Goal: Information Seeking & Learning: Stay updated

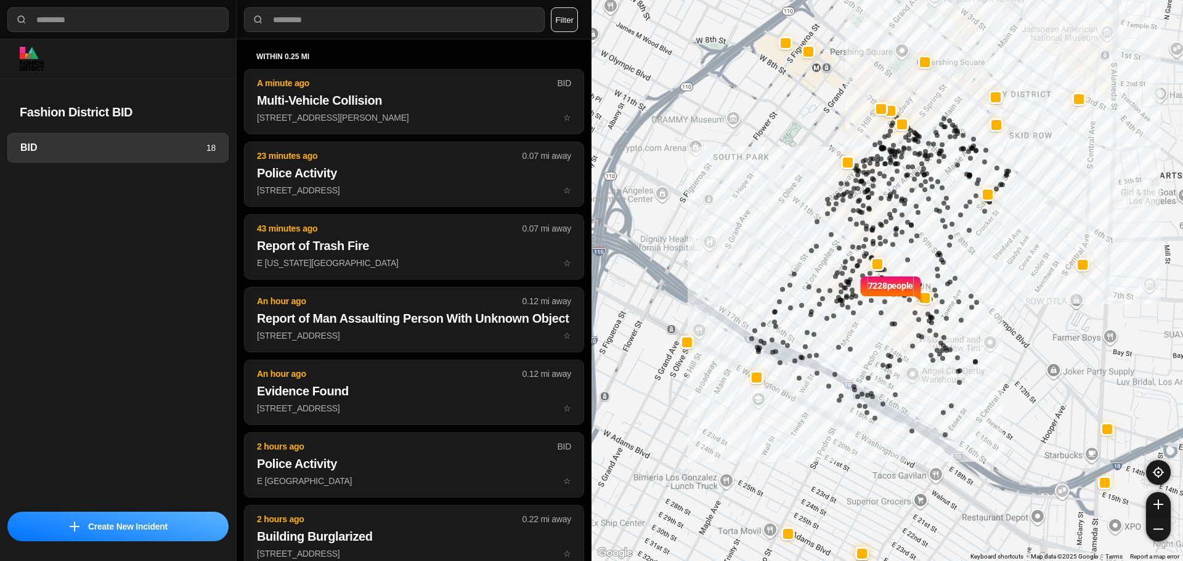
select select "*"
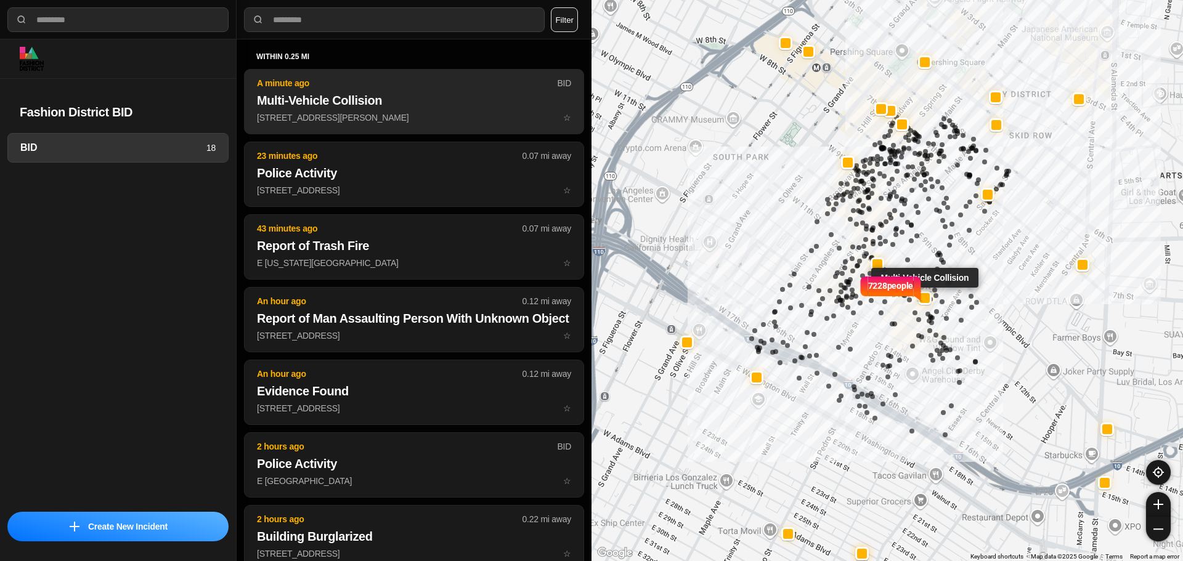
click at [424, 107] on h2 "Multi-Vehicle Collision" at bounding box center [414, 100] width 314 height 17
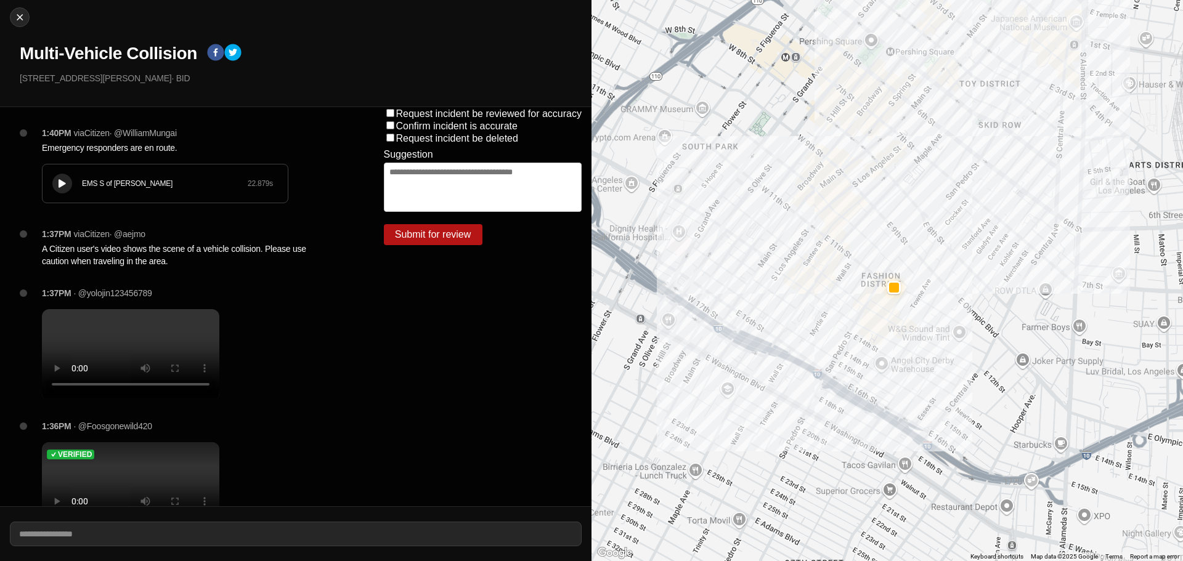
click at [63, 182] on icon at bounding box center [62, 184] width 7 height 8
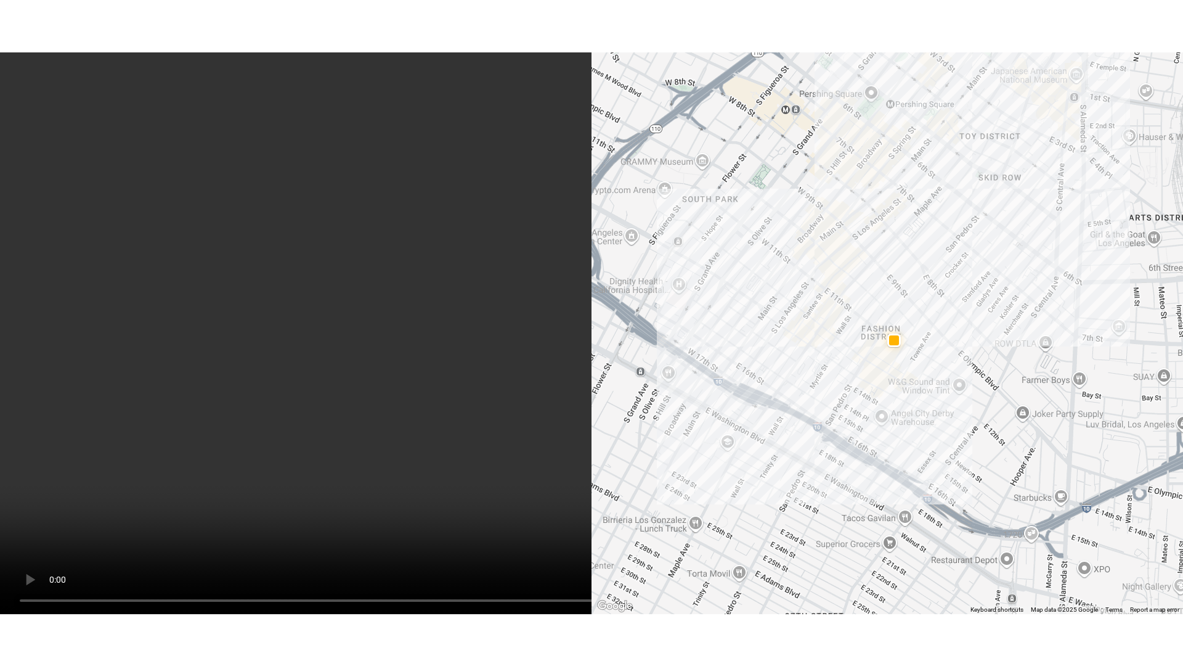
scroll to position [69, 0]
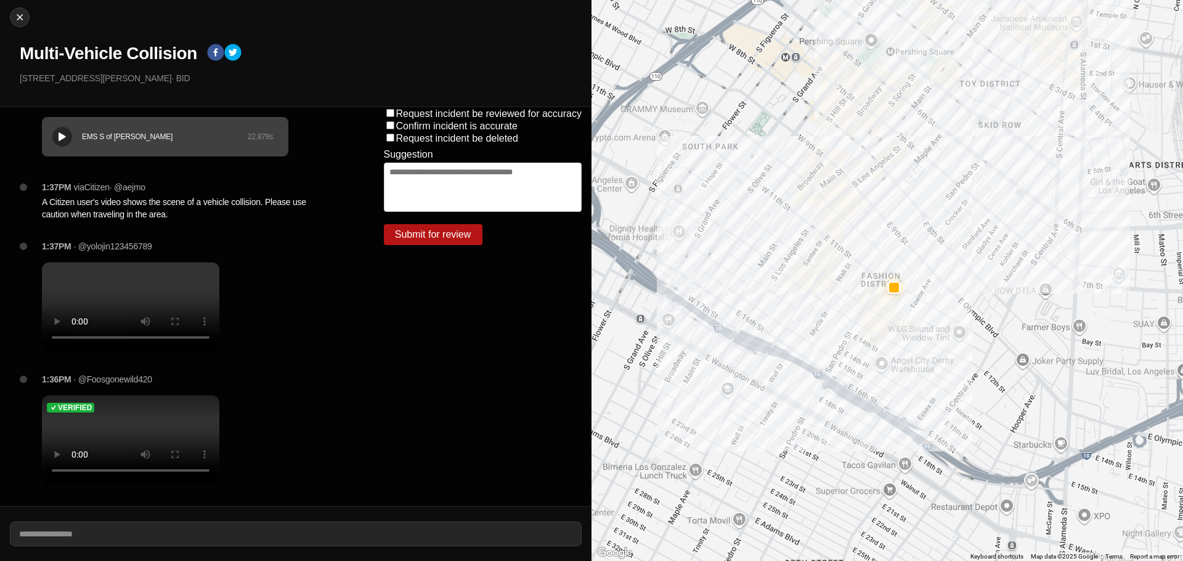
click at [148, 399] on div "Verified" at bounding box center [130, 408] width 177 height 25
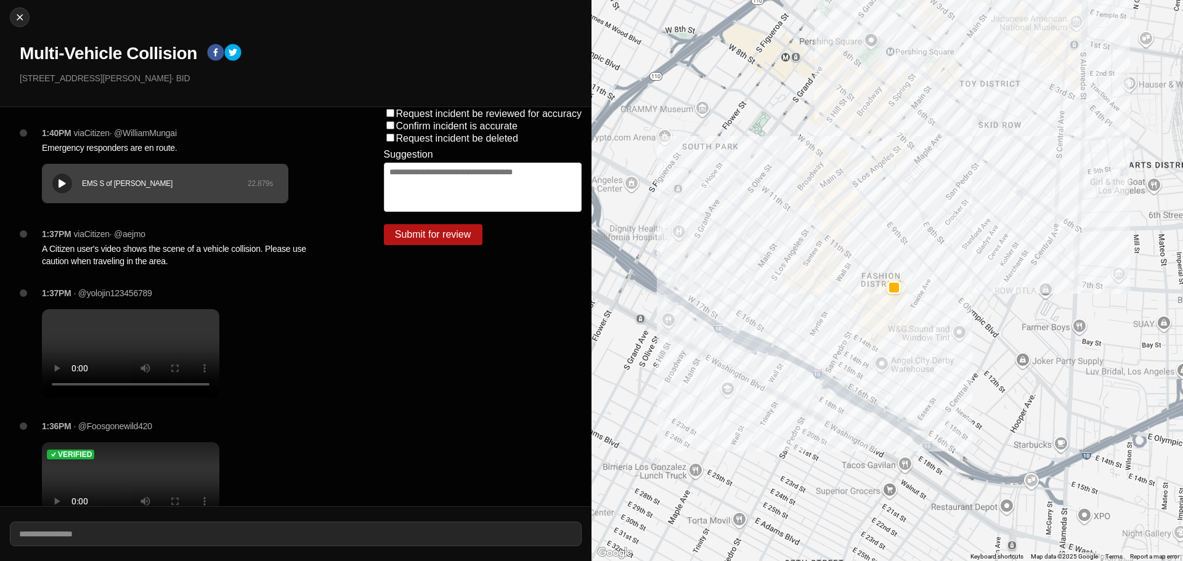
click at [199, 467] on div "Verified" at bounding box center [130, 454] width 177 height 25
click at [19, 22] on img at bounding box center [20, 17] width 12 height 12
select select "*"
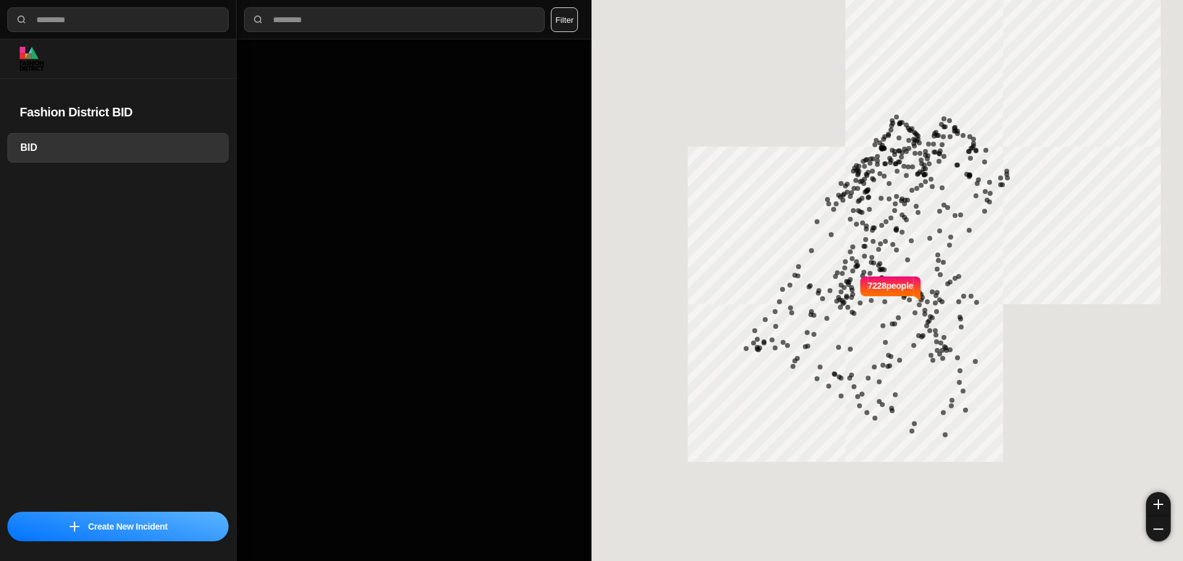
select select "*"
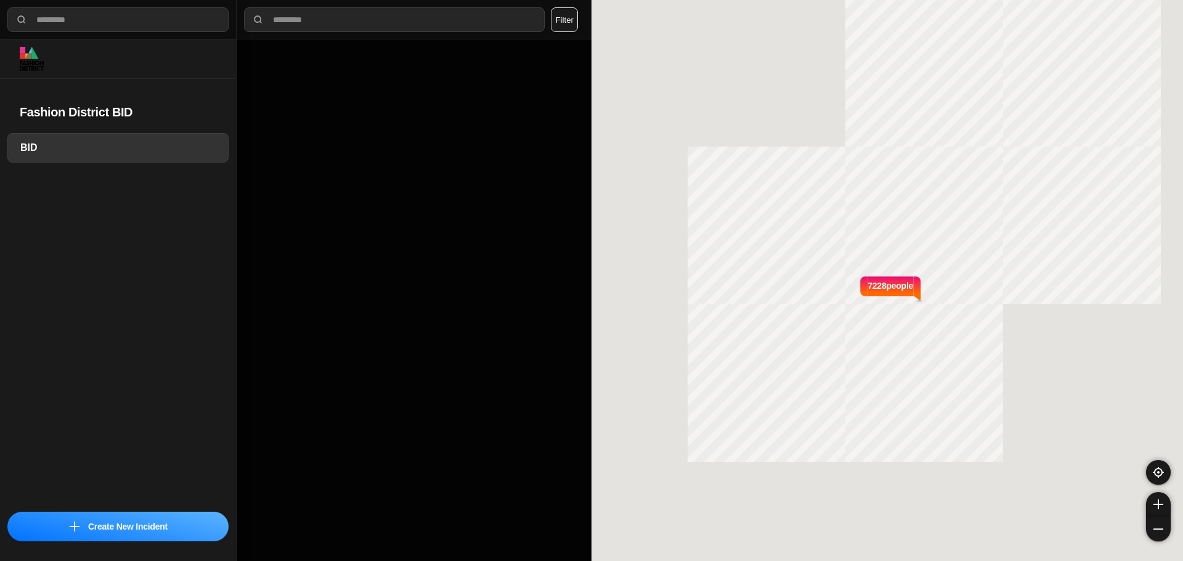
select select "*"
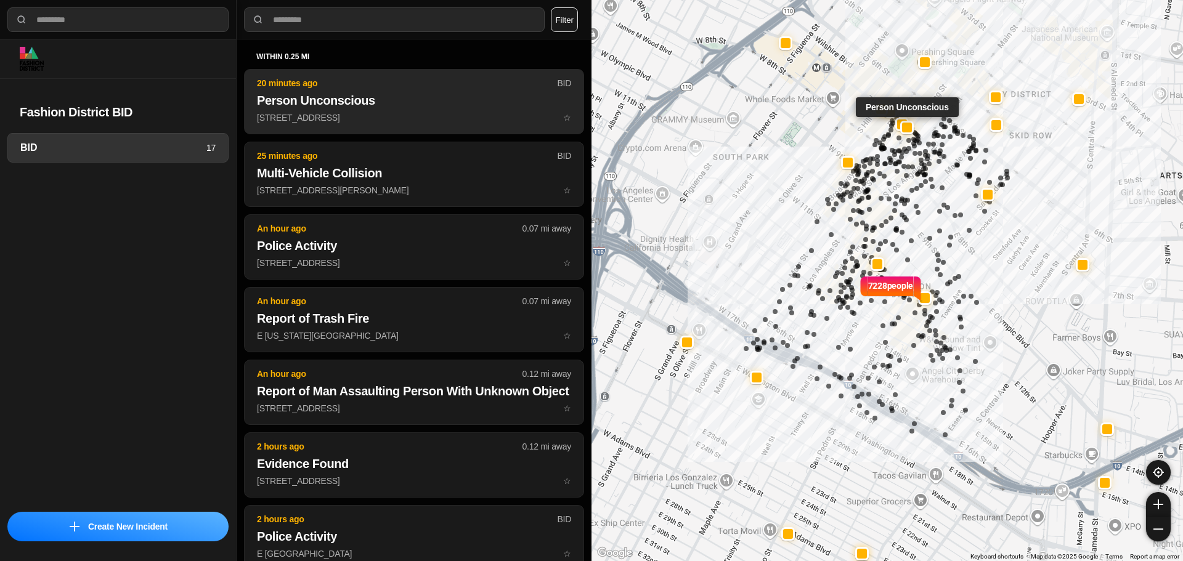
click at [328, 120] on p "229 W 7th St ☆" at bounding box center [414, 118] width 314 height 12
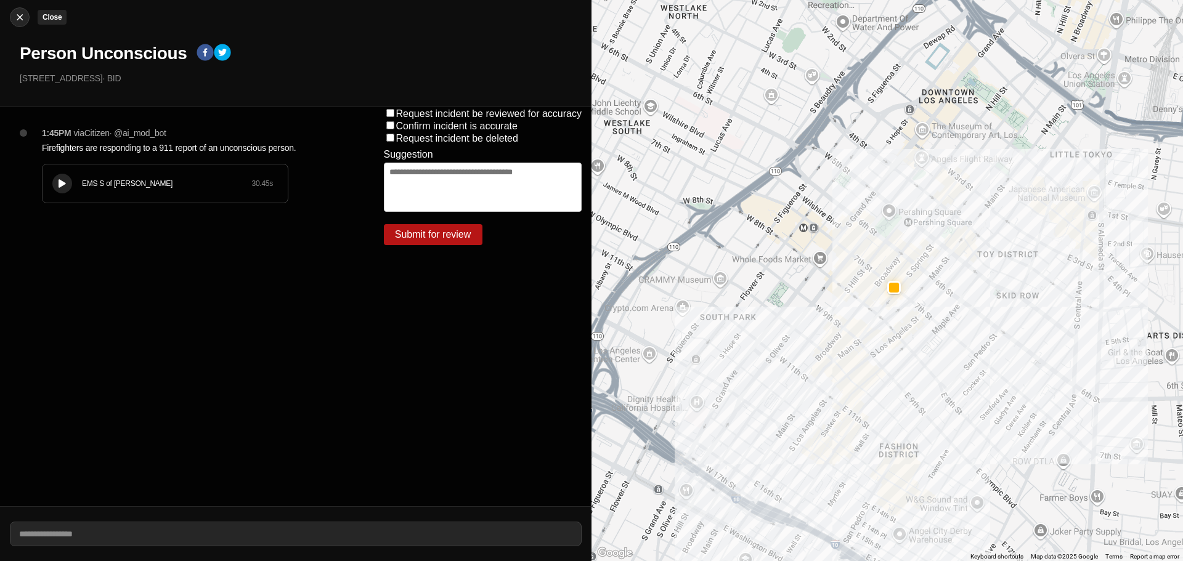
click at [27, 18] on div at bounding box center [19, 17] width 18 height 12
select select "*"
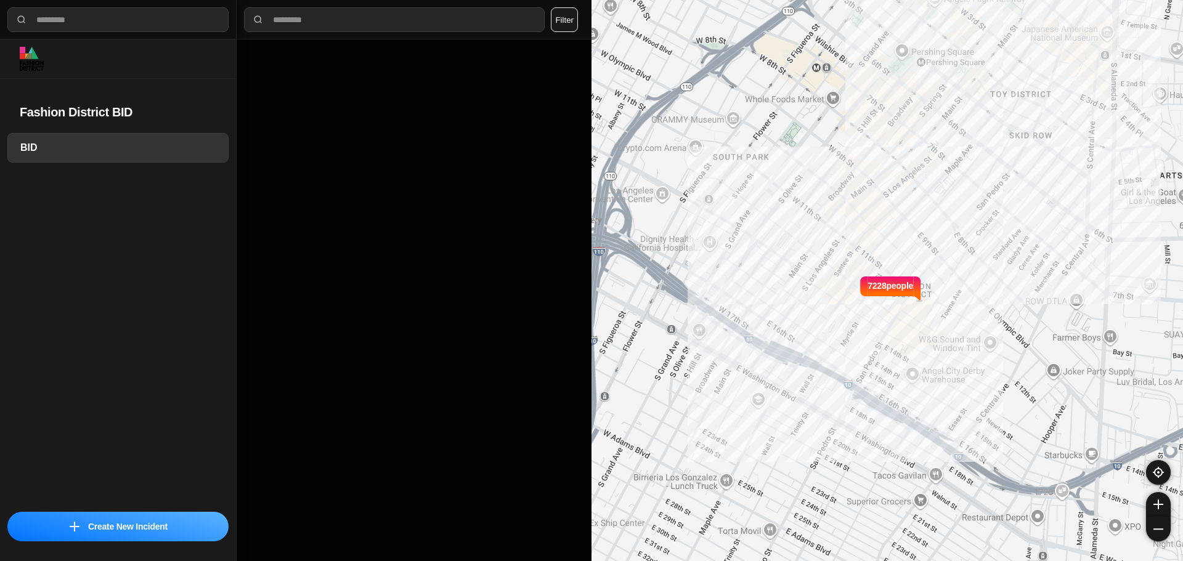
select select "*"
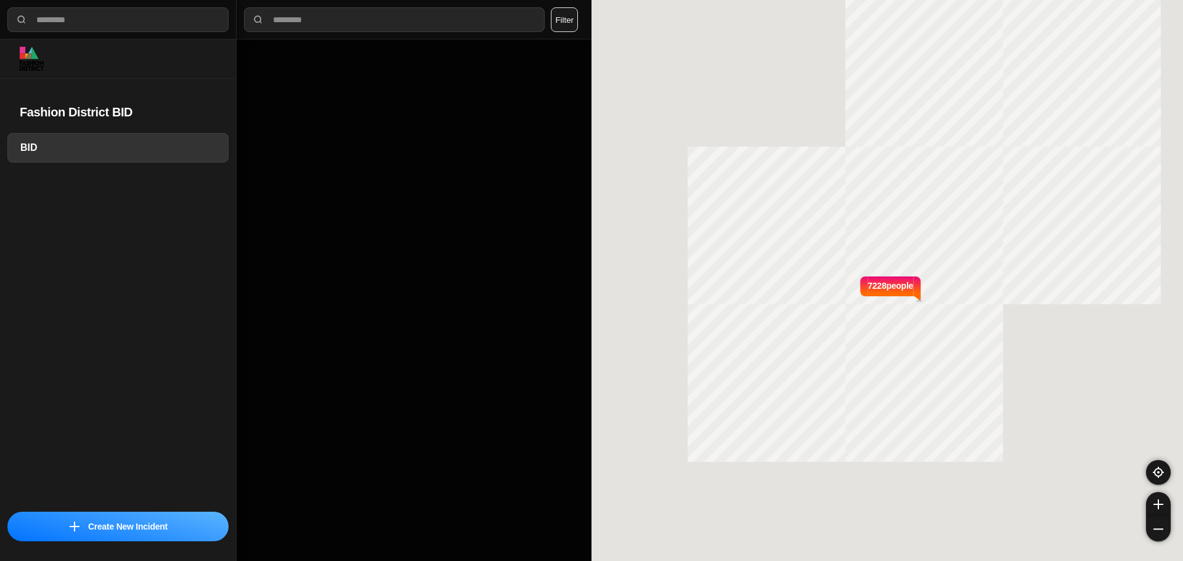
select select "*"
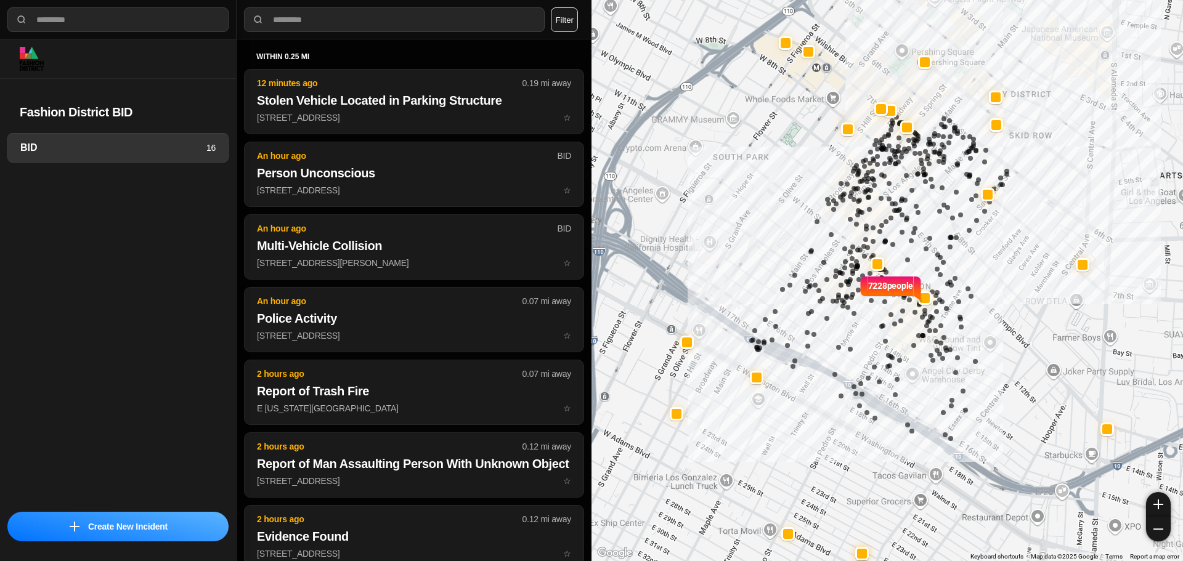
select select "*"
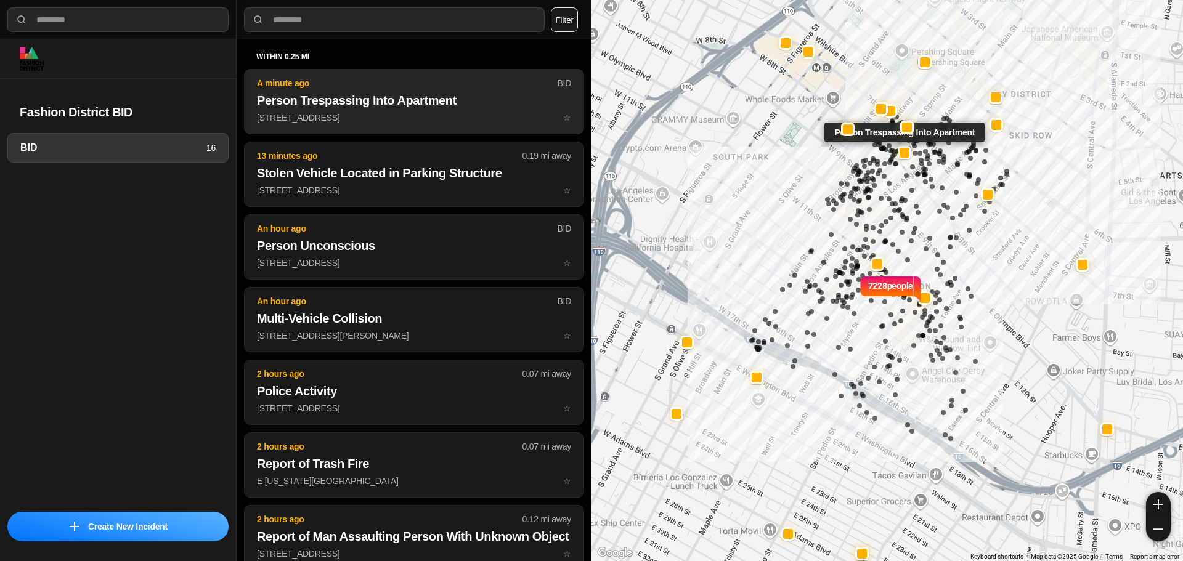
click at [439, 120] on p "732 S Spring St ☆" at bounding box center [414, 118] width 314 height 12
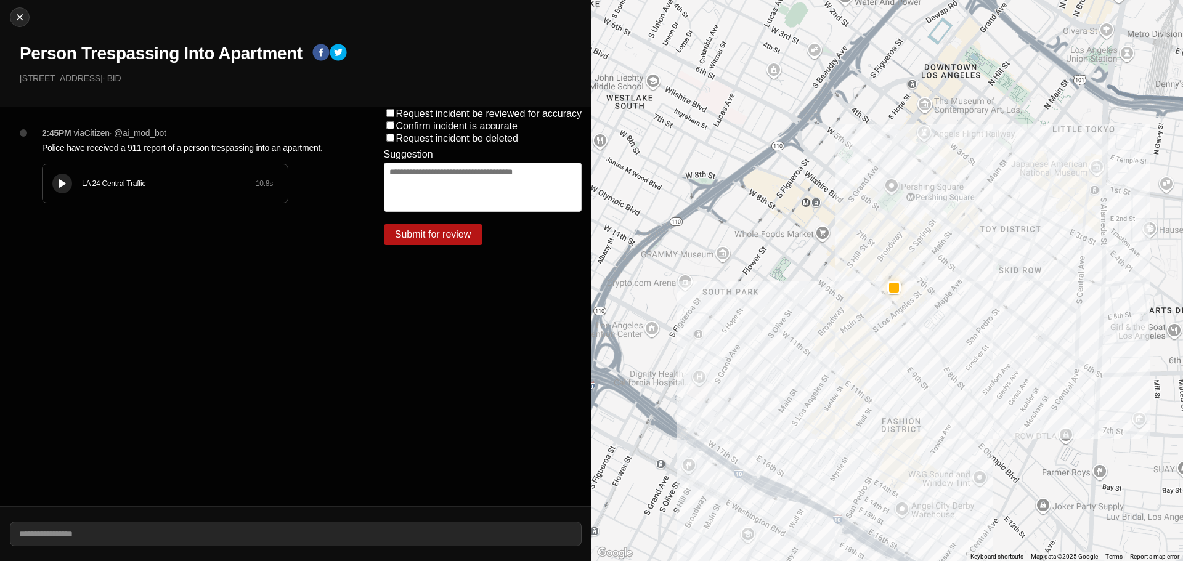
click at [60, 185] on icon at bounding box center [62, 184] width 7 height 8
click at [49, 182] on div "LA 24 Central Traffic 10.8 s" at bounding box center [165, 184] width 245 height 38
click at [44, 190] on div "LA 24 Central Traffic 10.8 s" at bounding box center [165, 184] width 245 height 38
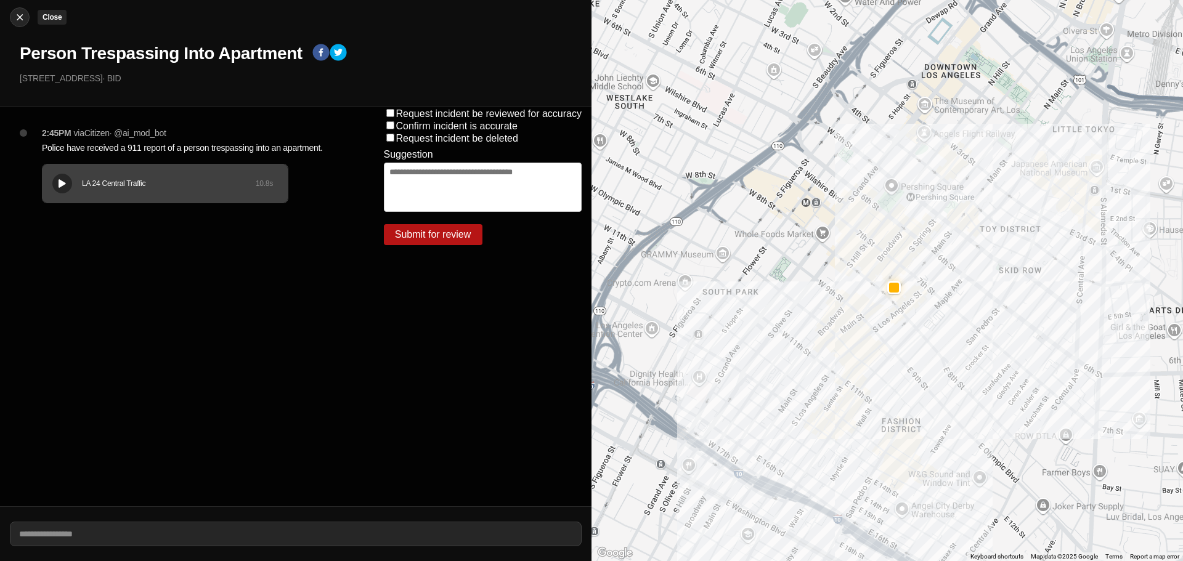
click at [20, 16] on img at bounding box center [20, 17] width 12 height 12
select select "*"
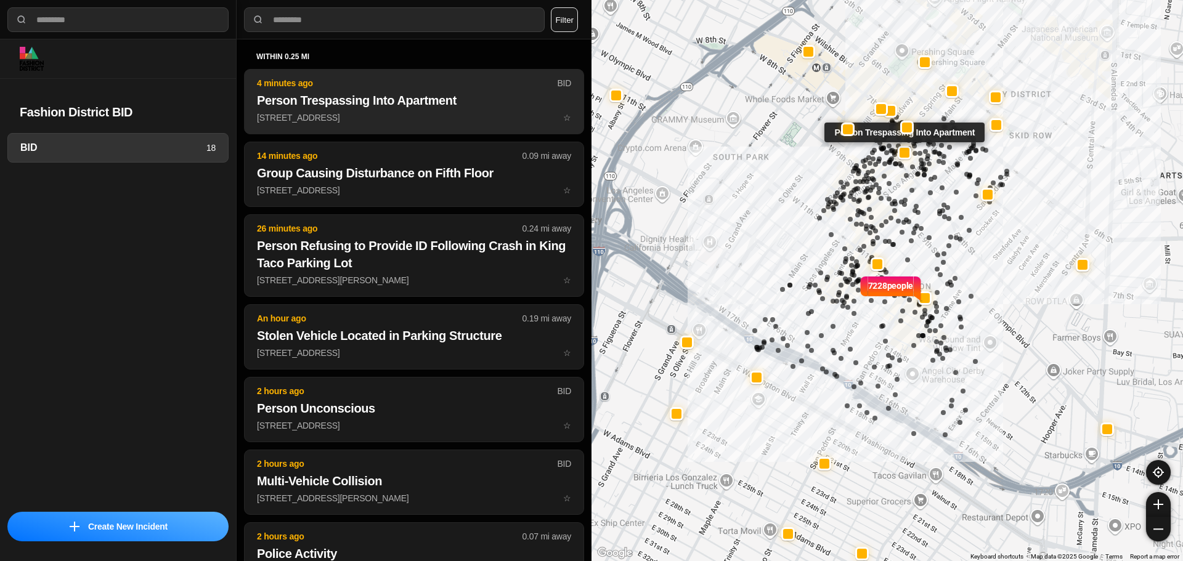
click at [476, 117] on p "732 S Spring St ☆" at bounding box center [414, 118] width 314 height 12
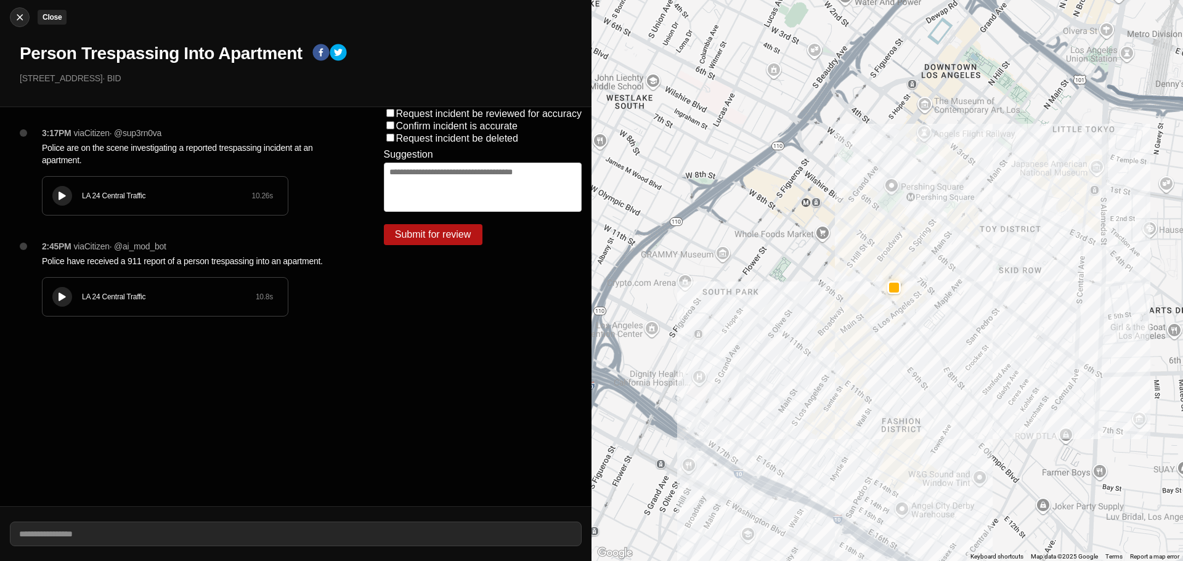
click at [22, 19] on img at bounding box center [20, 17] width 12 height 12
select select "*"
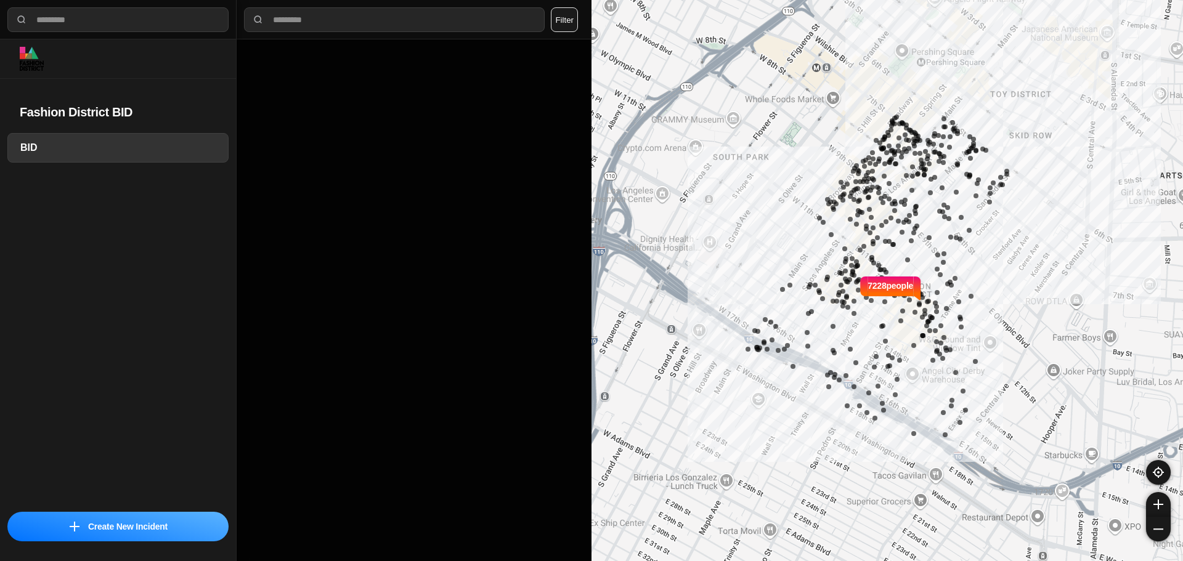
select select "*"
